Goal: Feedback & Contribution: Submit feedback/report problem

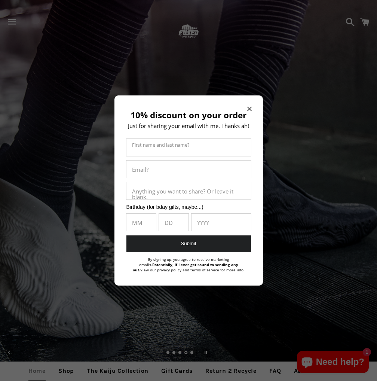
click at [249, 105] on span "Close modal" at bounding box center [249, 108] width 4 height 7
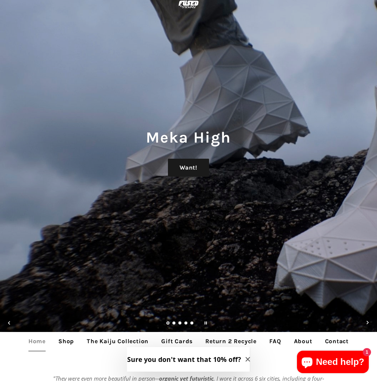
scroll to position [75, 0]
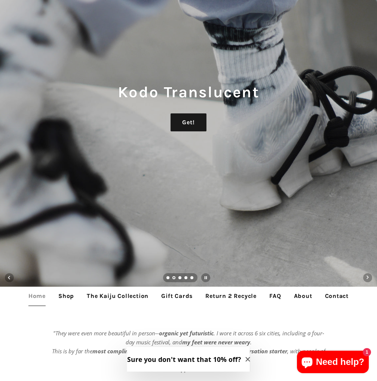
click at [246, 360] on icon "Close modal" at bounding box center [248, 359] width 4 height 4
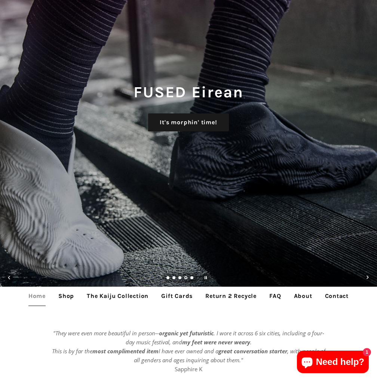
click at [62, 295] on link "Shop" at bounding box center [66, 296] width 27 height 19
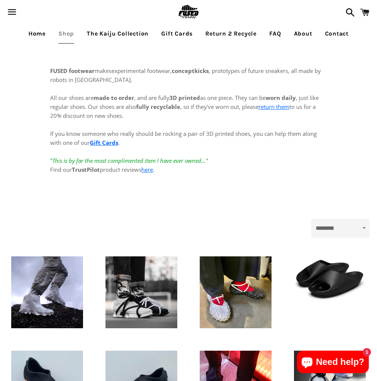
click at [106, 33] on link "The Kaiju Collection" at bounding box center [117, 33] width 73 height 19
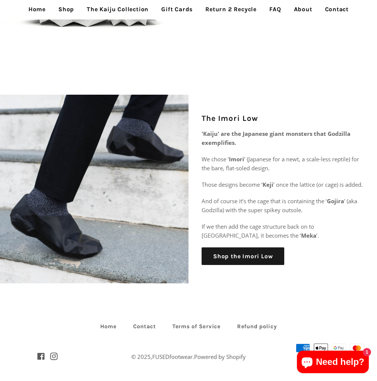
scroll to position [1069, 0]
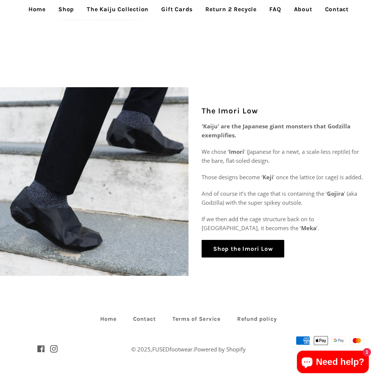
click at [240, 250] on link "Shop the Imori Low" at bounding box center [243, 249] width 83 height 18
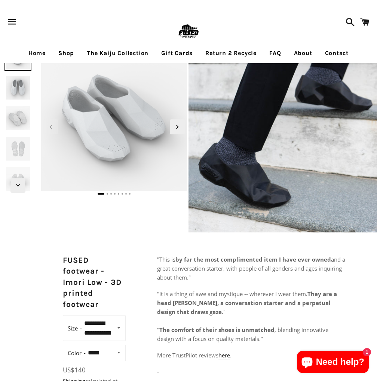
click at [277, 51] on link "FAQ" at bounding box center [275, 53] width 23 height 19
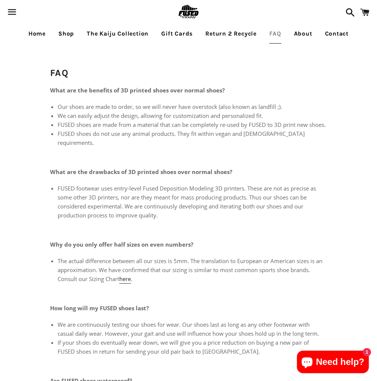
click at [33, 32] on link "Home" at bounding box center [37, 33] width 28 height 19
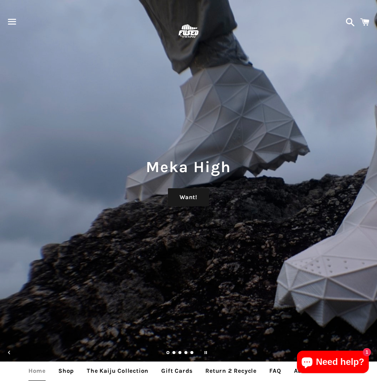
click at [9, 21] on span "button" at bounding box center [12, 21] width 17 height 22
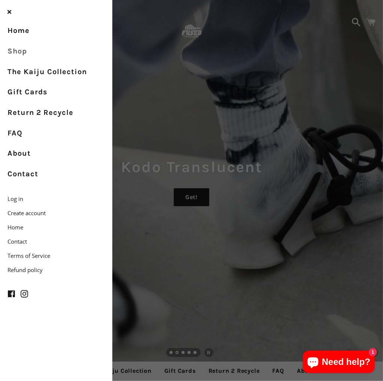
click at [15, 51] on link "Shop" at bounding box center [56, 51] width 112 height 21
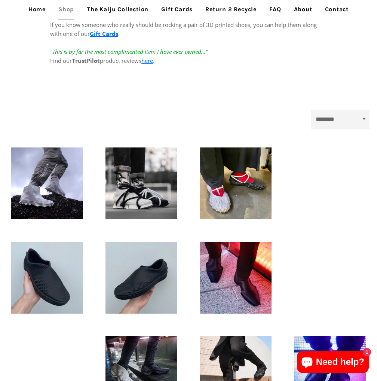
scroll to position [150, 0]
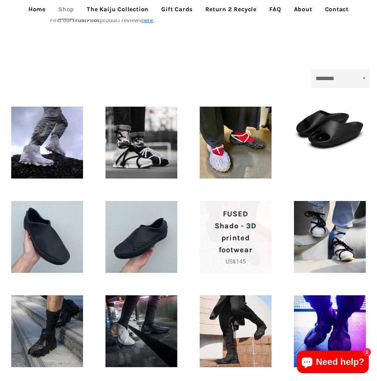
click at [226, 232] on p "FUSED Shado - 3D printed footwear" at bounding box center [236, 232] width 46 height 48
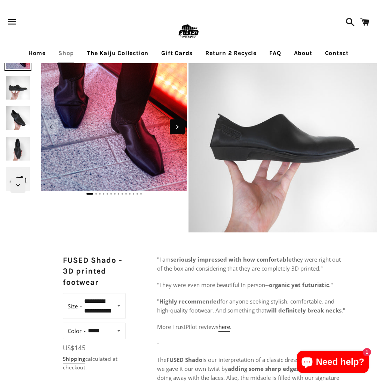
click at [175, 126] on icon "Next slide" at bounding box center [177, 127] width 8 height 8
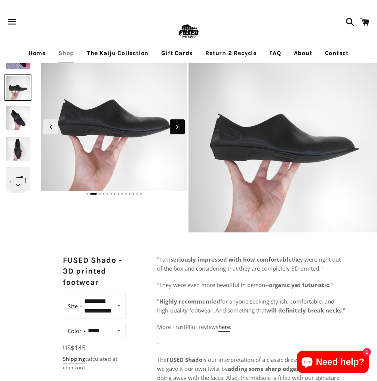
click at [175, 126] on icon "Next slide" at bounding box center [177, 127] width 8 height 8
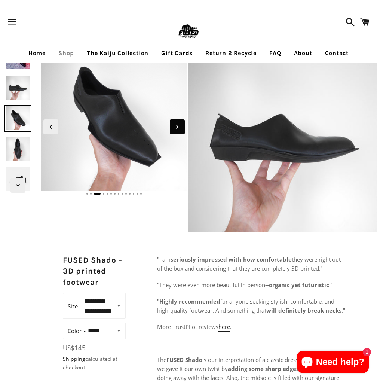
click at [175, 126] on icon "Next slide" at bounding box center [177, 127] width 8 height 8
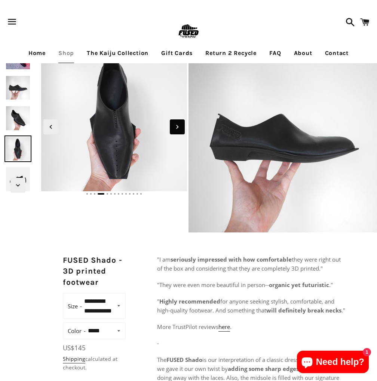
click at [175, 126] on icon "Next slide" at bounding box center [177, 127] width 8 height 8
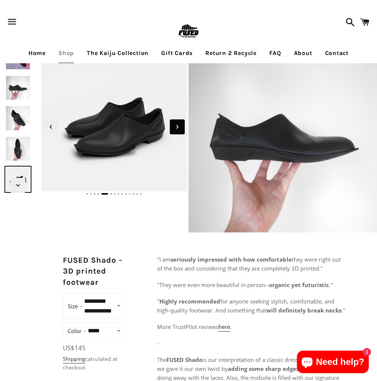
click at [175, 126] on icon "Next slide" at bounding box center [177, 127] width 8 height 8
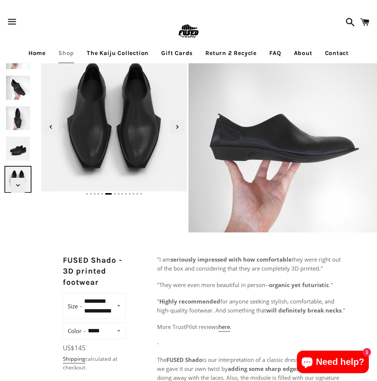
click at [65, 52] on link "Shop" at bounding box center [66, 53] width 27 height 19
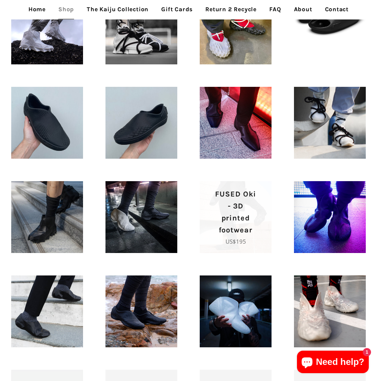
scroll to position [337, 0]
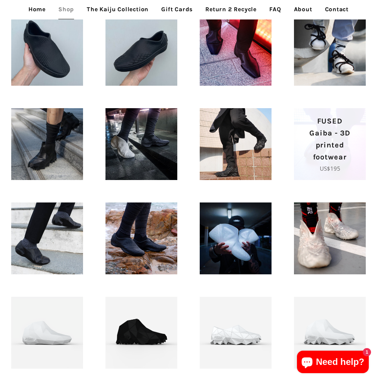
click at [317, 151] on p "FUSED Gaiba - 3D printed footwear" at bounding box center [330, 139] width 46 height 48
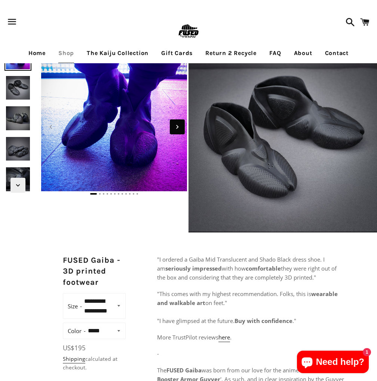
click at [182, 125] on span "Next slide" at bounding box center [177, 126] width 15 height 15
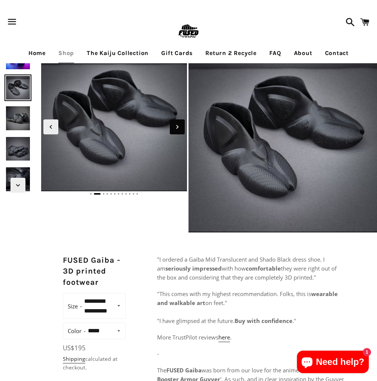
click at [182, 125] on span "Next slide" at bounding box center [177, 126] width 15 height 15
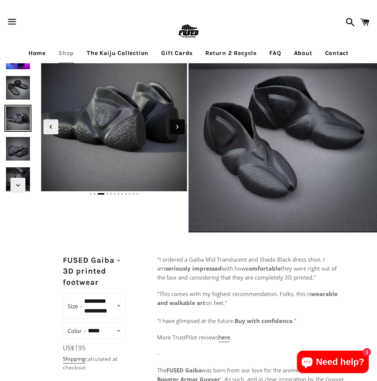
click at [182, 125] on span "Next slide" at bounding box center [177, 126] width 15 height 15
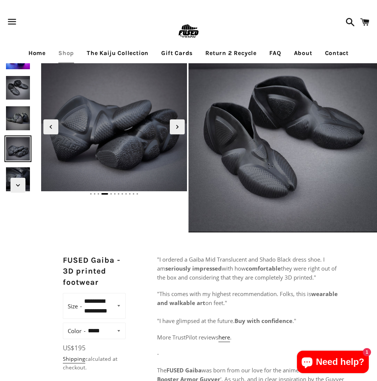
click at [33, 51] on link "Home" at bounding box center [37, 53] width 28 height 19
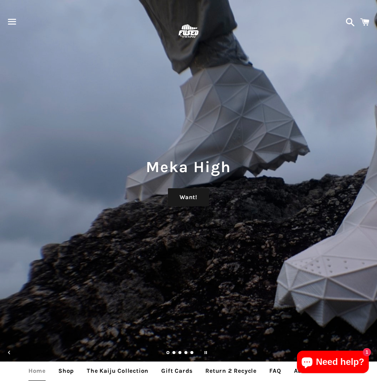
click at [14, 21] on span "button" at bounding box center [12, 21] width 17 height 22
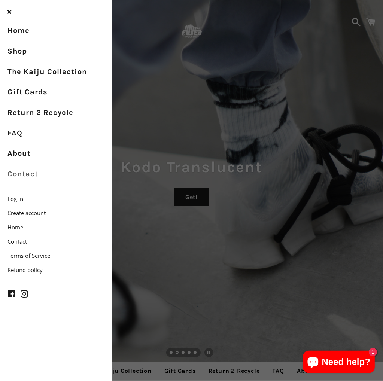
click at [28, 174] on link "Contact" at bounding box center [56, 174] width 112 height 21
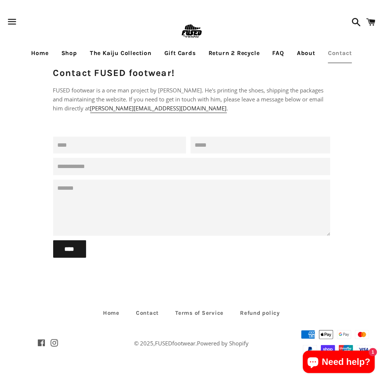
click at [74, 143] on input "Name" at bounding box center [119, 145] width 133 height 17
click at [112, 143] on input "Name" at bounding box center [119, 145] width 133 height 17
type input "**********"
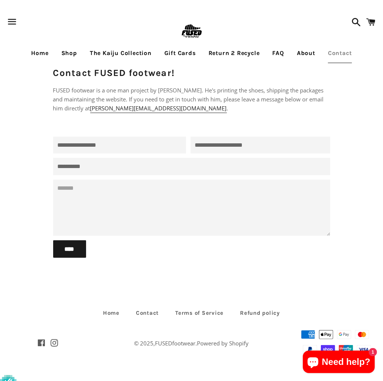
click at [110, 189] on textarea "Message" at bounding box center [191, 208] width 277 height 56
type textarea "*"
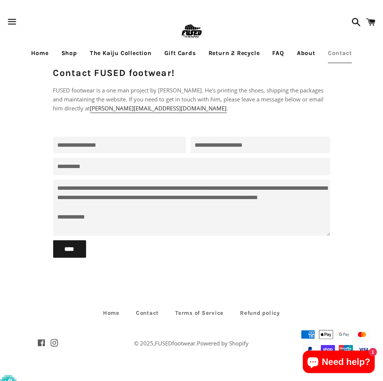
scroll to position [10, 0]
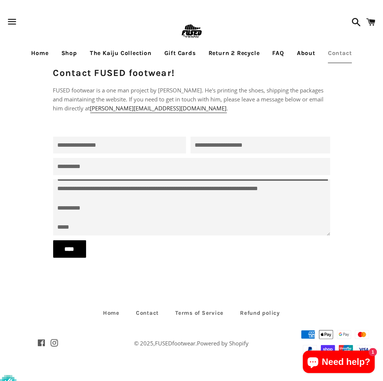
type textarea "**********"
click at [67, 247] on input "****" at bounding box center [69, 249] width 33 height 18
